Goal: Transaction & Acquisition: Purchase product/service

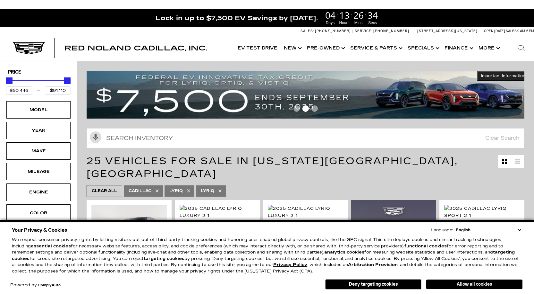
click at [474, 285] on button "Allow all cookies" at bounding box center [474, 284] width 96 height 10
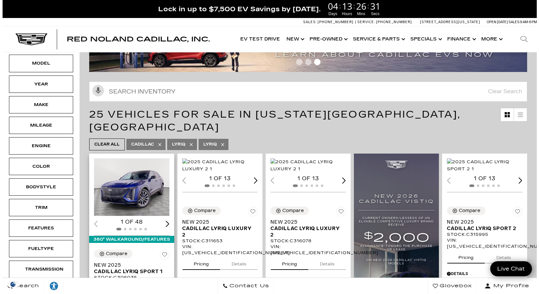
scroll to position [32, 0]
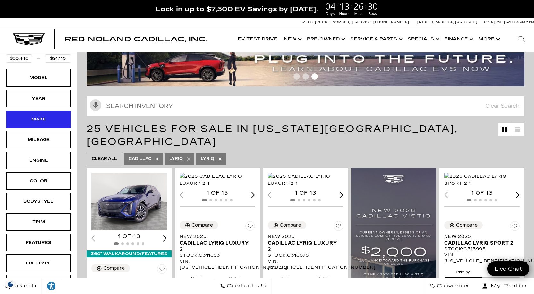
click at [34, 121] on div "Make" at bounding box center [38, 118] width 32 height 7
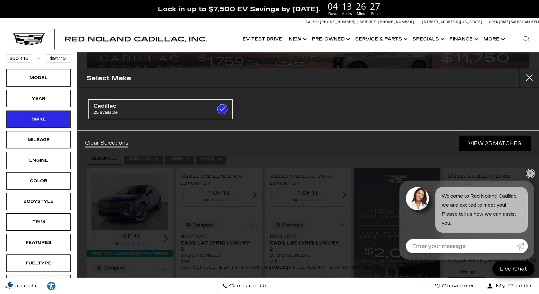
click at [532, 175] on link "✕" at bounding box center [530, 173] width 8 height 8
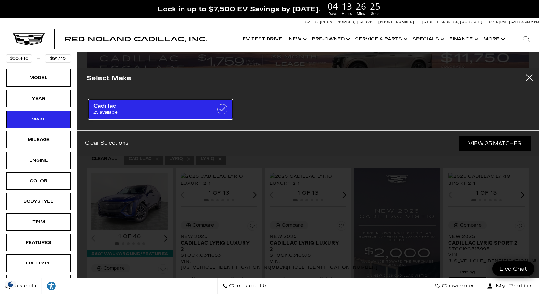
click at [221, 111] on label at bounding box center [222, 109] width 10 height 10
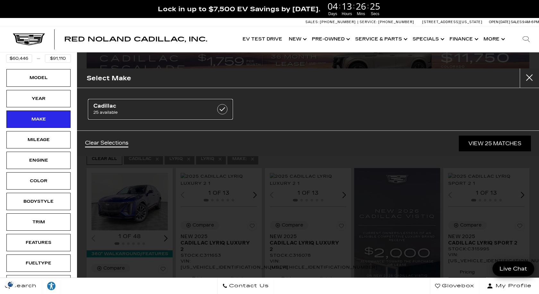
checkbox input "false"
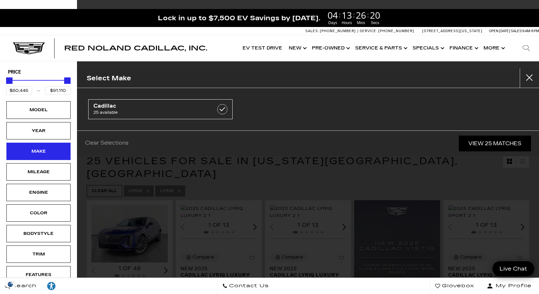
click at [38, 153] on div "Make" at bounding box center [38, 151] width 32 height 7
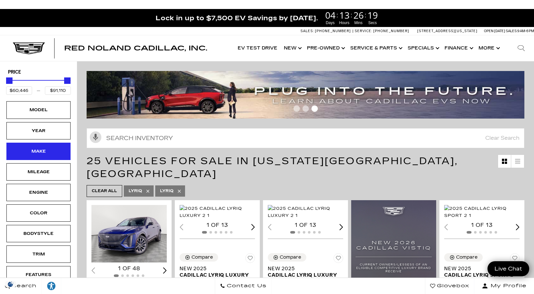
click at [38, 153] on div "Make" at bounding box center [38, 151] width 32 height 7
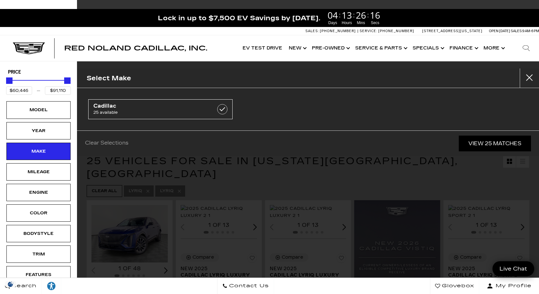
click at [316, 97] on div "Cadillac 25 available" at bounding box center [308, 109] width 462 height 42
click at [50, 112] on div "Model" at bounding box center [38, 109] width 32 height 7
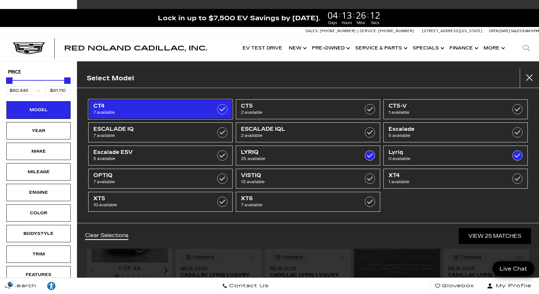
click at [145, 111] on span "7 available" at bounding box center [150, 112] width 114 height 6
type input "$44,684"
checkbox input "true"
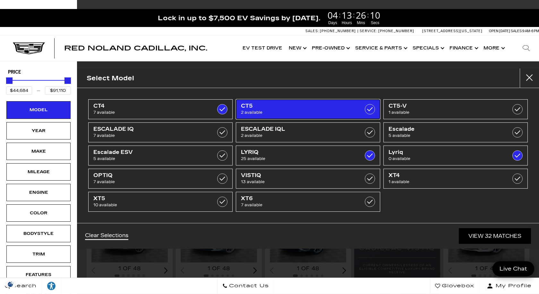
click at [356, 113] on link "CT5 2 available" at bounding box center [308, 109] width 144 height 20
checkbox input "true"
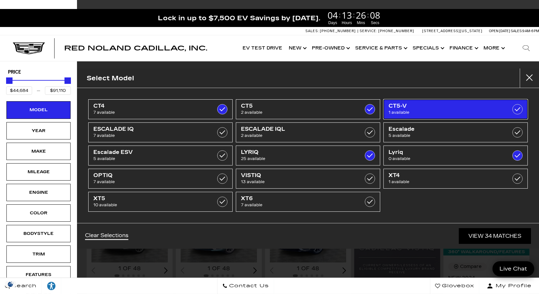
click at [405, 111] on span "1 available" at bounding box center [445, 112] width 114 height 6
type input "$118,430"
checkbox input "true"
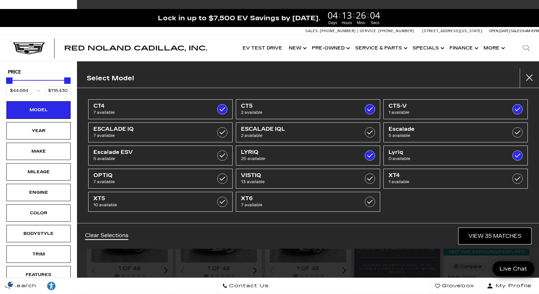
click at [490, 241] on link "View 35 Matches" at bounding box center [495, 236] width 72 height 16
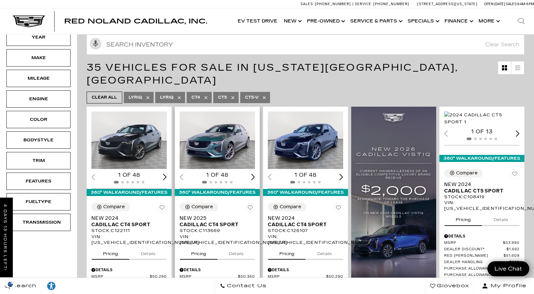
scroll to position [64, 0]
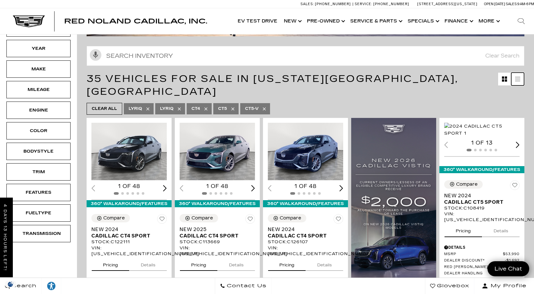
click at [524, 80] on link at bounding box center [517, 78] width 13 height 13
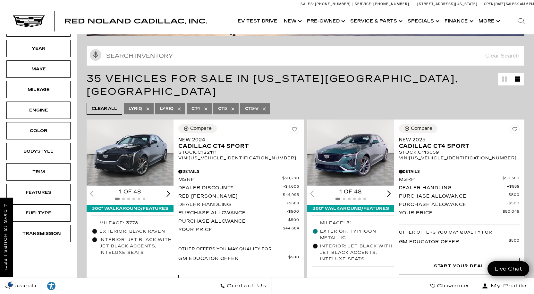
click at [485, 80] on span "35 Vehicles for Sale in Colorado Springs, CO" at bounding box center [292, 85] width 411 height 26
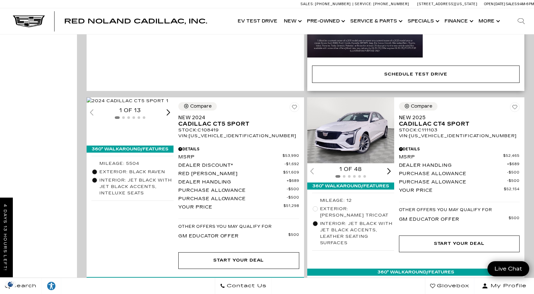
scroll to position [545, 0]
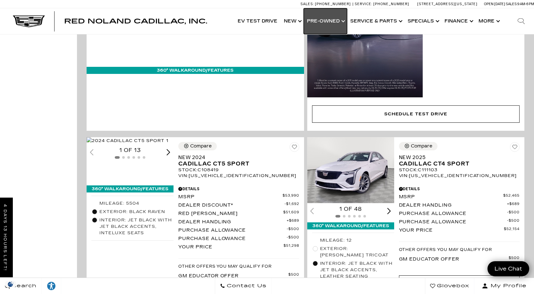
click at [325, 24] on link "Show Pre-Owned" at bounding box center [325, 21] width 43 height 26
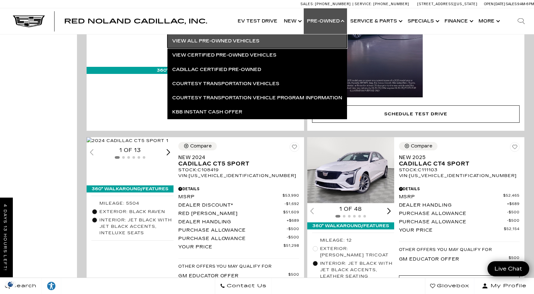
click at [221, 38] on link "View All Pre-Owned Vehicles" at bounding box center [257, 41] width 180 height 14
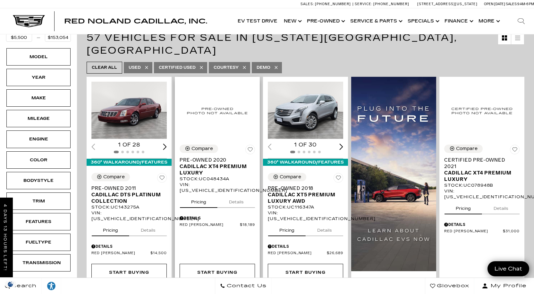
scroll to position [128, 0]
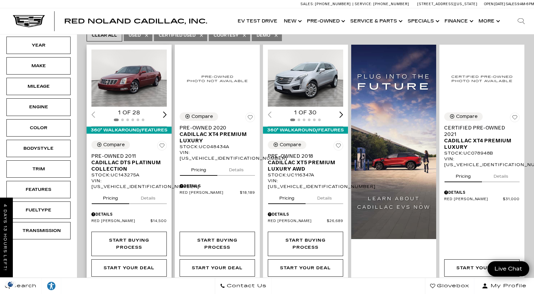
click at [165, 111] on div "Next slide" at bounding box center [165, 114] width 4 height 6
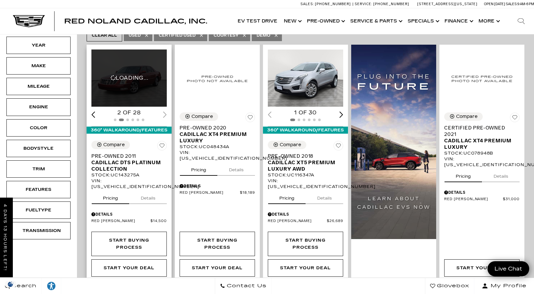
click at [165, 116] on div at bounding box center [128, 119] width 75 height 7
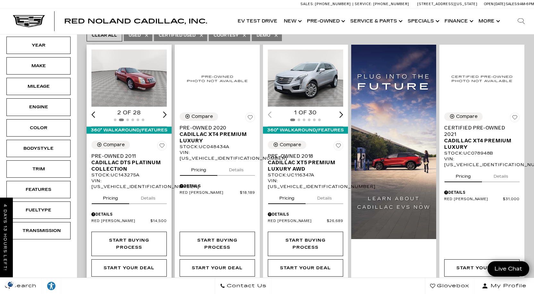
click at [165, 111] on div "Next slide" at bounding box center [165, 114] width 4 height 6
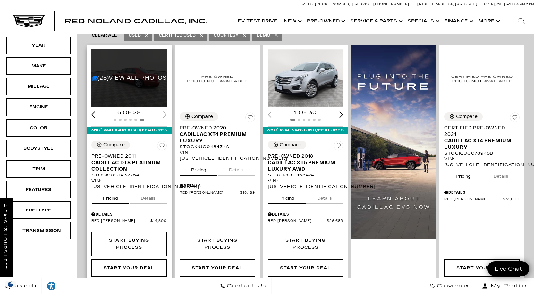
click at [165, 116] on div at bounding box center [128, 119] width 75 height 7
click at [156, 190] on button "Details" at bounding box center [148, 197] width 37 height 14
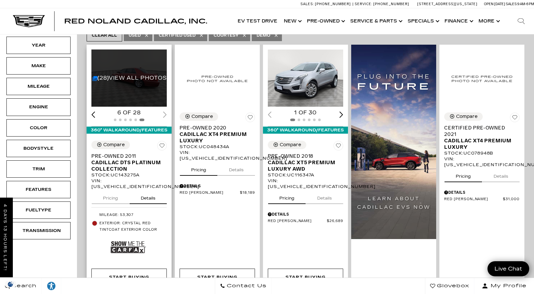
click at [132, 77] on div "(28) View All Photos" at bounding box center [129, 77] width 76 height 57
click at [114, 83] on div "(28) View All Photos" at bounding box center [129, 77] width 76 height 57
click at [114, 75] on link "(28) View All Photos" at bounding box center [129, 78] width 74 height 6
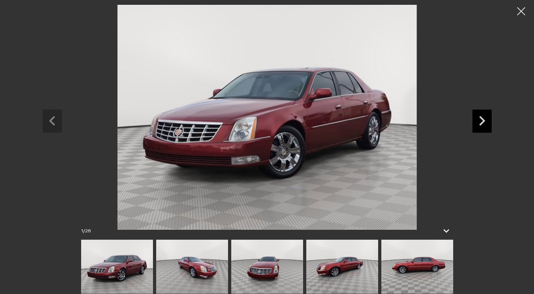
click at [482, 118] on icon "Next slide" at bounding box center [482, 121] width 6 height 10
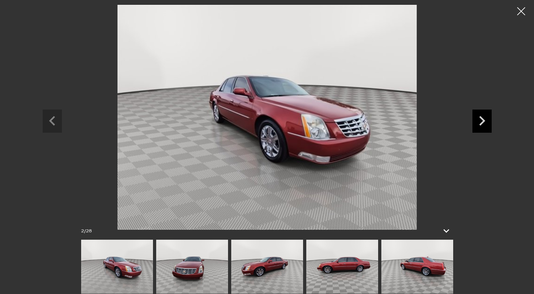
click at [482, 118] on icon "Next slide" at bounding box center [482, 121] width 6 height 10
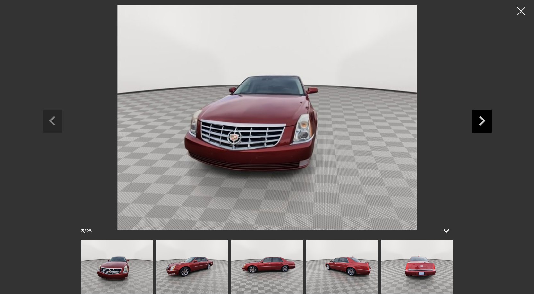
click at [482, 118] on icon "Next slide" at bounding box center [482, 121] width 6 height 10
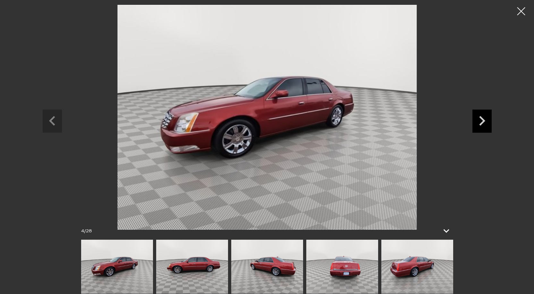
click at [482, 118] on icon "Next slide" at bounding box center [482, 121] width 6 height 10
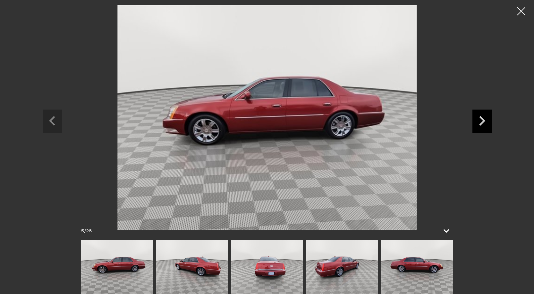
click at [482, 118] on icon "Next slide" at bounding box center [482, 121] width 6 height 10
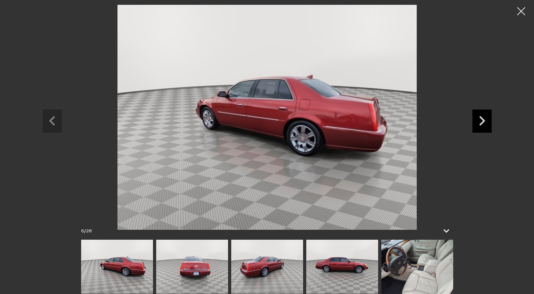
click at [482, 118] on icon "Next slide" at bounding box center [482, 121] width 6 height 10
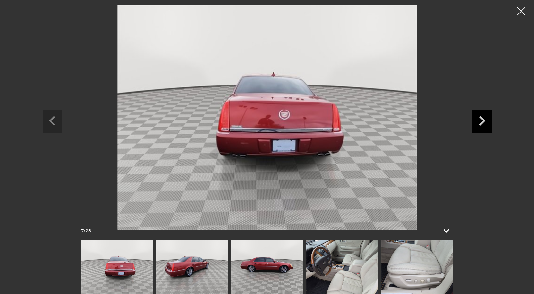
click at [482, 118] on icon "Next slide" at bounding box center [482, 121] width 6 height 10
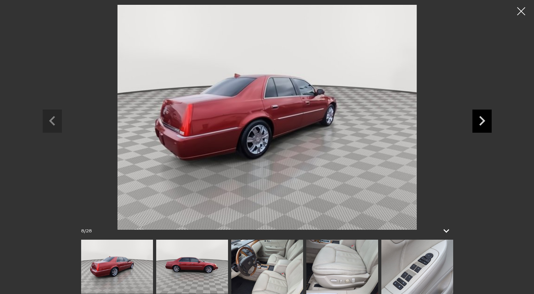
click at [482, 118] on icon "Next slide" at bounding box center [482, 121] width 6 height 10
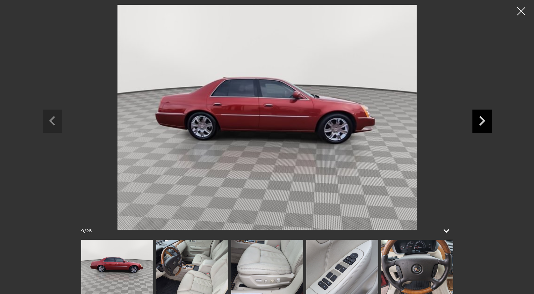
click at [482, 118] on icon "Next slide" at bounding box center [482, 121] width 6 height 10
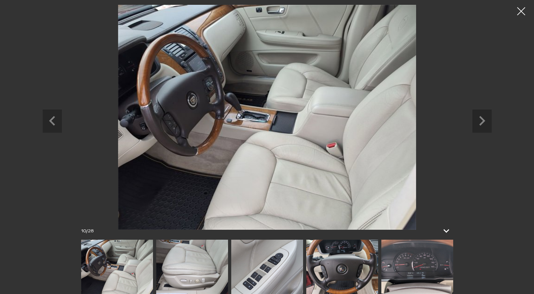
click at [523, 15] on div at bounding box center [521, 11] width 16 height 16
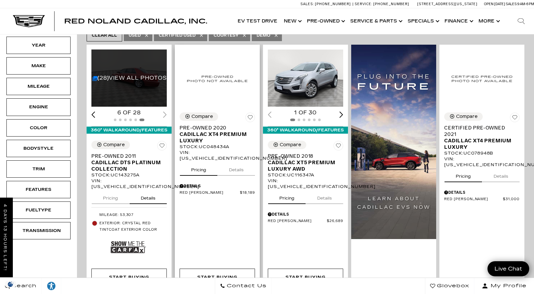
scroll to position [96, 0]
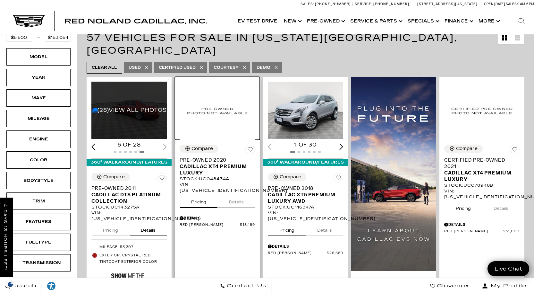
click at [217, 91] on img at bounding box center [217, 110] width 75 height 58
click at [219, 99] on img at bounding box center [217, 110] width 75 height 58
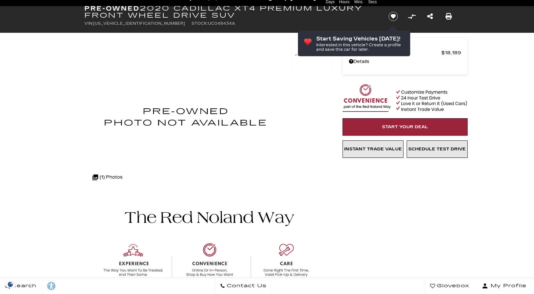
scroll to position [64, 0]
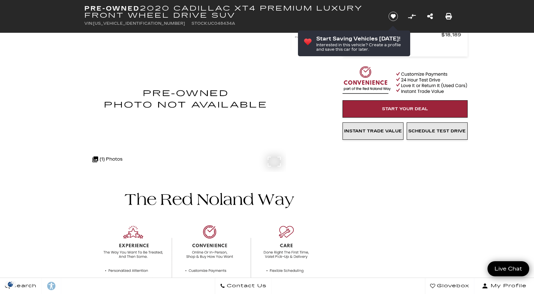
click at [112, 157] on div ".cls-1, .cls-3 { fill: #c50033; } .cls-1 { clip-rule: evenodd; } .cls-2 { clip-…" at bounding box center [107, 158] width 37 height 15
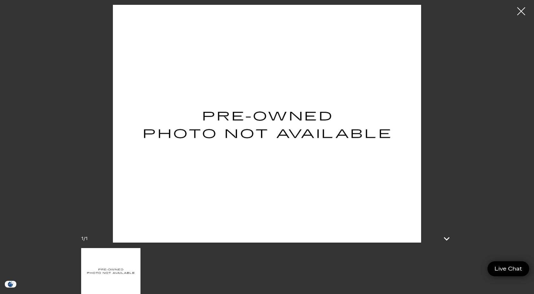
scroll to position [0, 0]
click at [524, 9] on div at bounding box center [521, 11] width 17 height 17
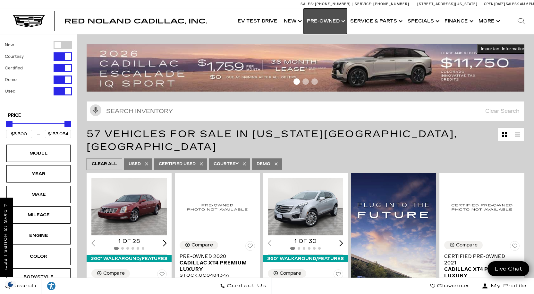
click at [344, 20] on link "Show Pre-Owned" at bounding box center [325, 21] width 43 height 26
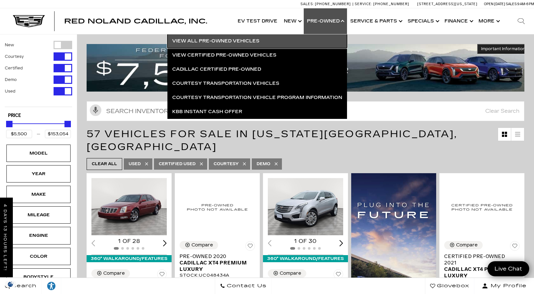
click at [223, 42] on link "View All Pre-Owned Vehicles" at bounding box center [257, 41] width 180 height 14
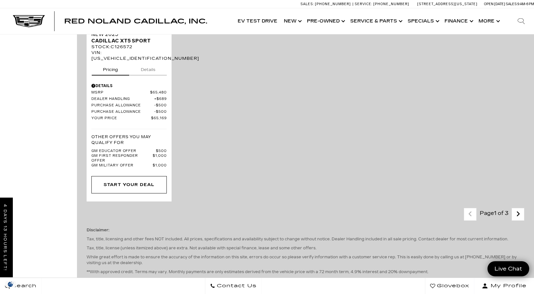
scroll to position [1443, 0]
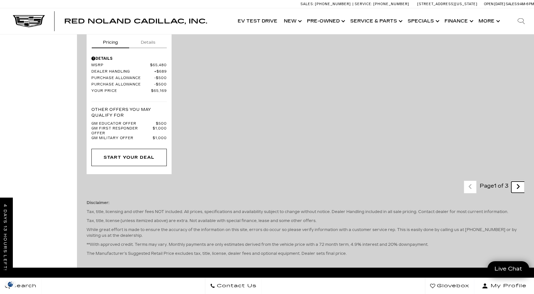
click at [520, 181] on icon "next page" at bounding box center [518, 186] width 4 height 10
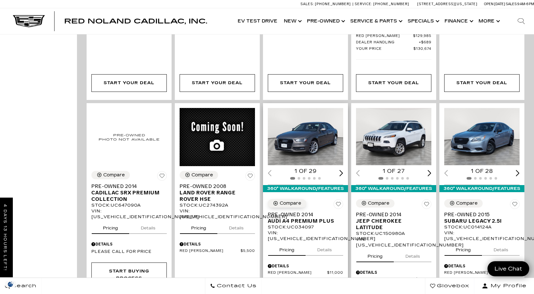
scroll to position [1091, 0]
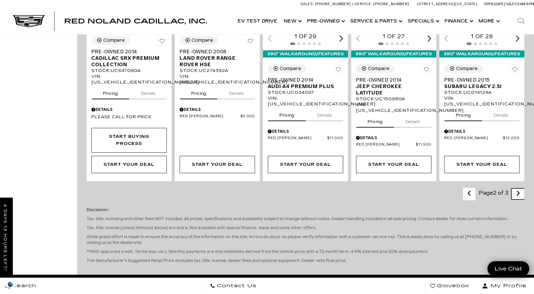
click at [525, 188] on link "Next" at bounding box center [518, 193] width 14 height 11
